Goal: Task Accomplishment & Management: Manage account settings

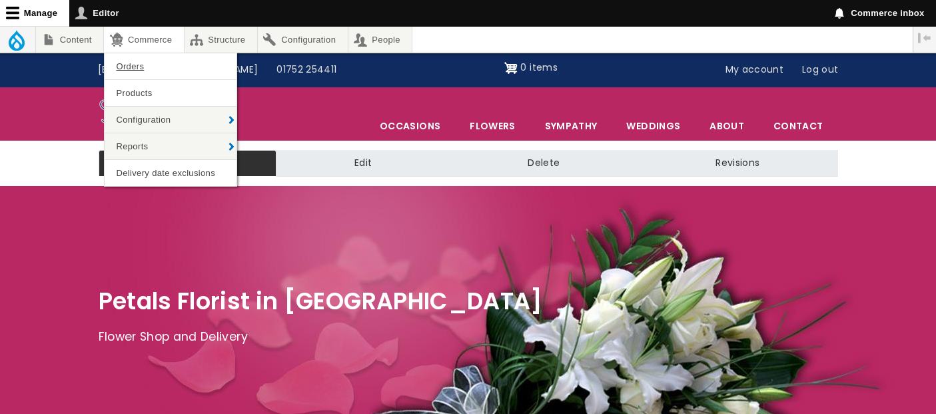
click at [128, 61] on link "Orders" at bounding box center [171, 66] width 132 height 26
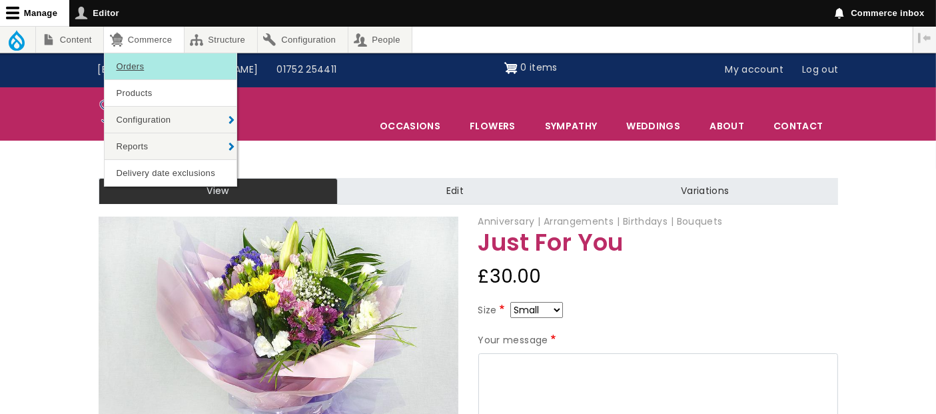
click at [157, 65] on link "Orders" at bounding box center [171, 66] width 132 height 26
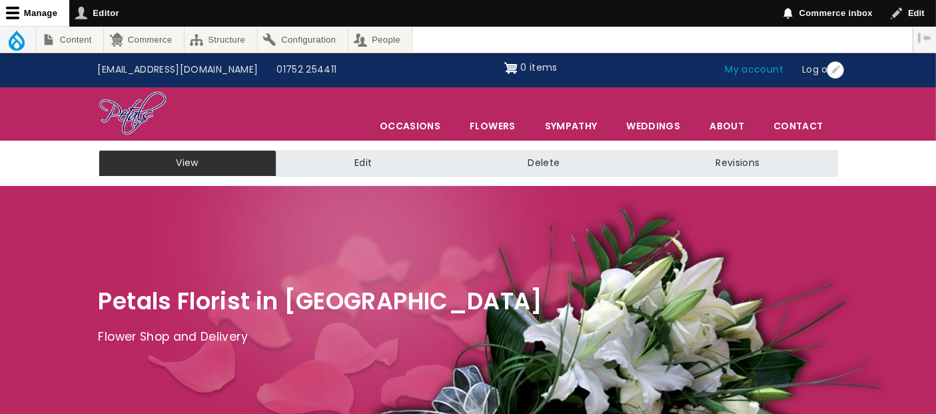
click at [754, 75] on link "My account" at bounding box center [754, 69] width 77 height 25
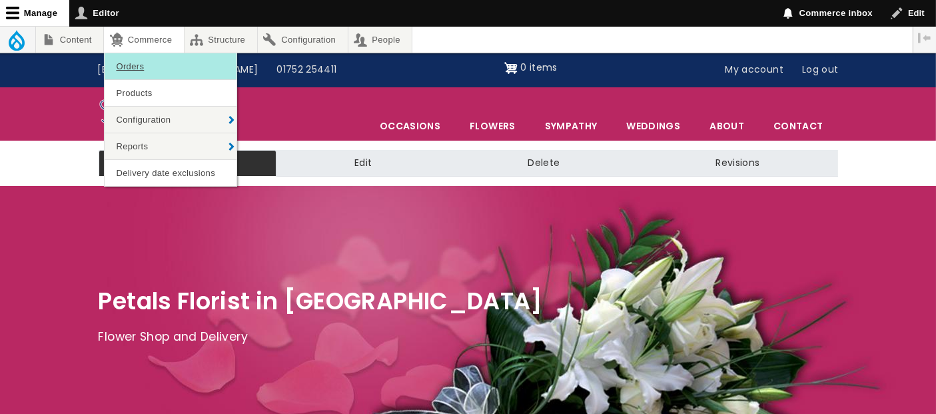
click at [139, 70] on link "Orders" at bounding box center [171, 66] width 132 height 26
